Goal: Navigation & Orientation: Go to known website

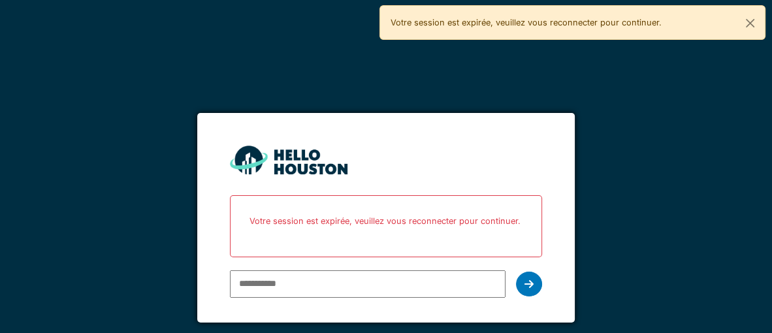
type input "**********"
click at [532, 287] on icon at bounding box center [528, 284] width 9 height 10
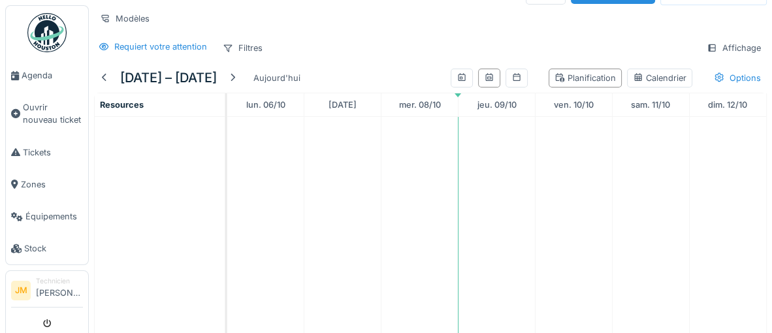
scroll to position [39, 0]
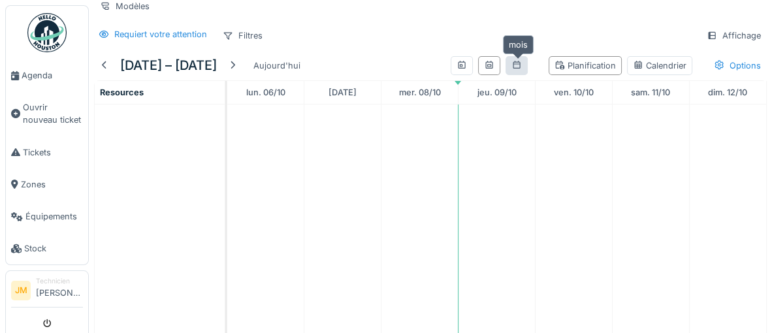
click at [516, 63] on icon at bounding box center [516, 65] width 10 height 8
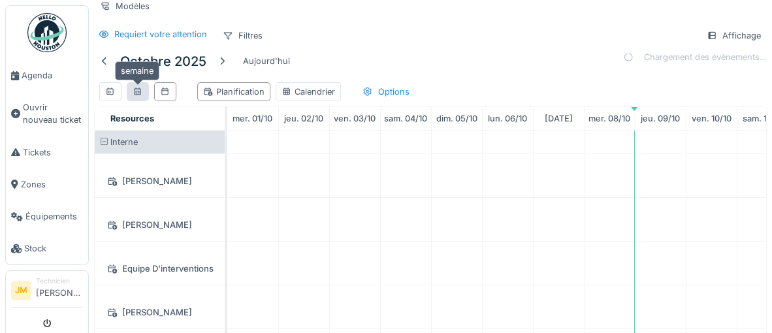
click at [139, 90] on icon at bounding box center [138, 92] width 10 height 8
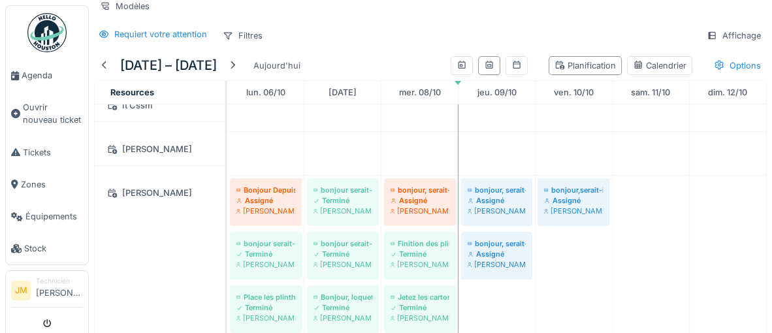
scroll to position [349, 0]
